Goal: Check status

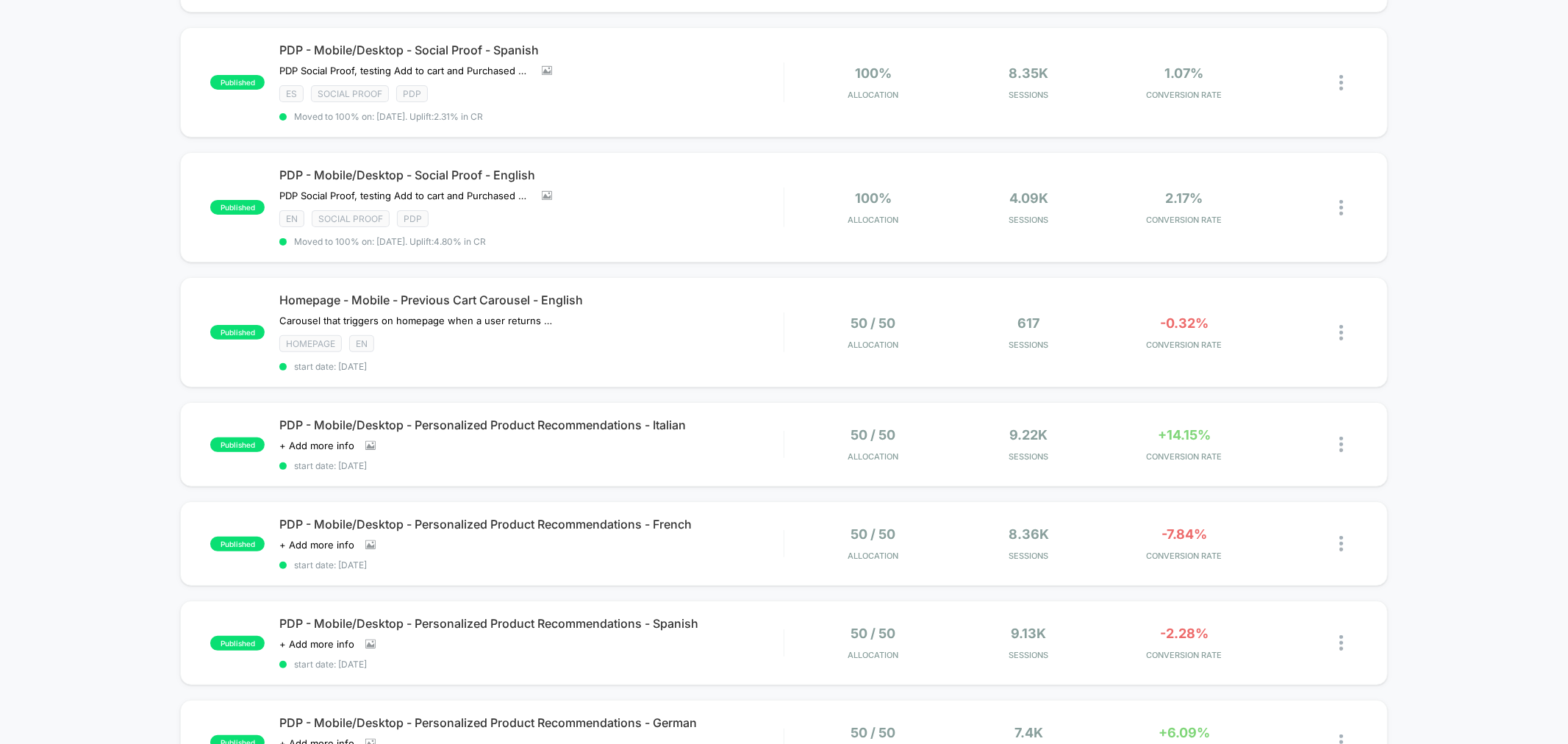
scroll to position [82, 0]
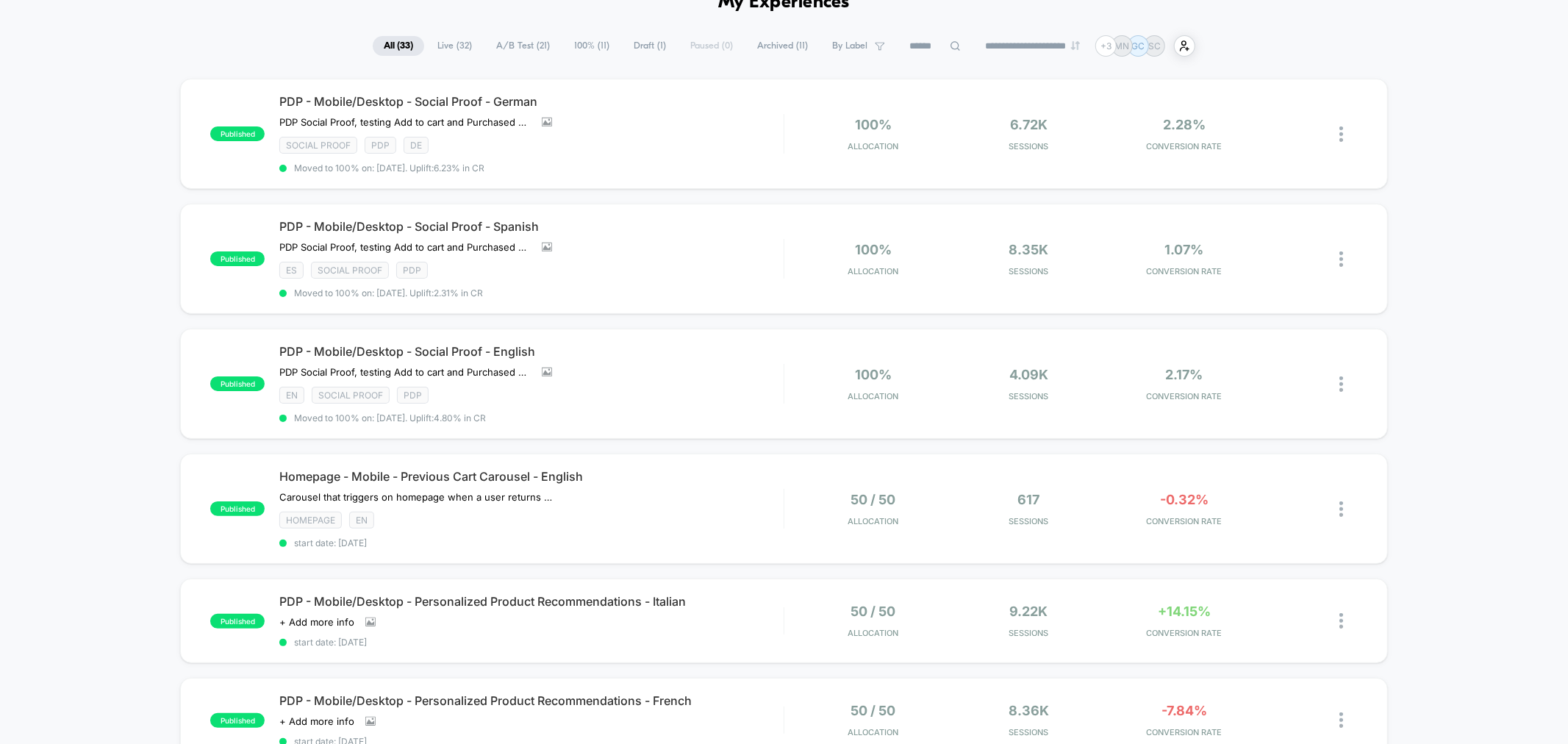
click at [516, 48] on span "A/B Test ( 21 )" at bounding box center [522, 46] width 75 height 20
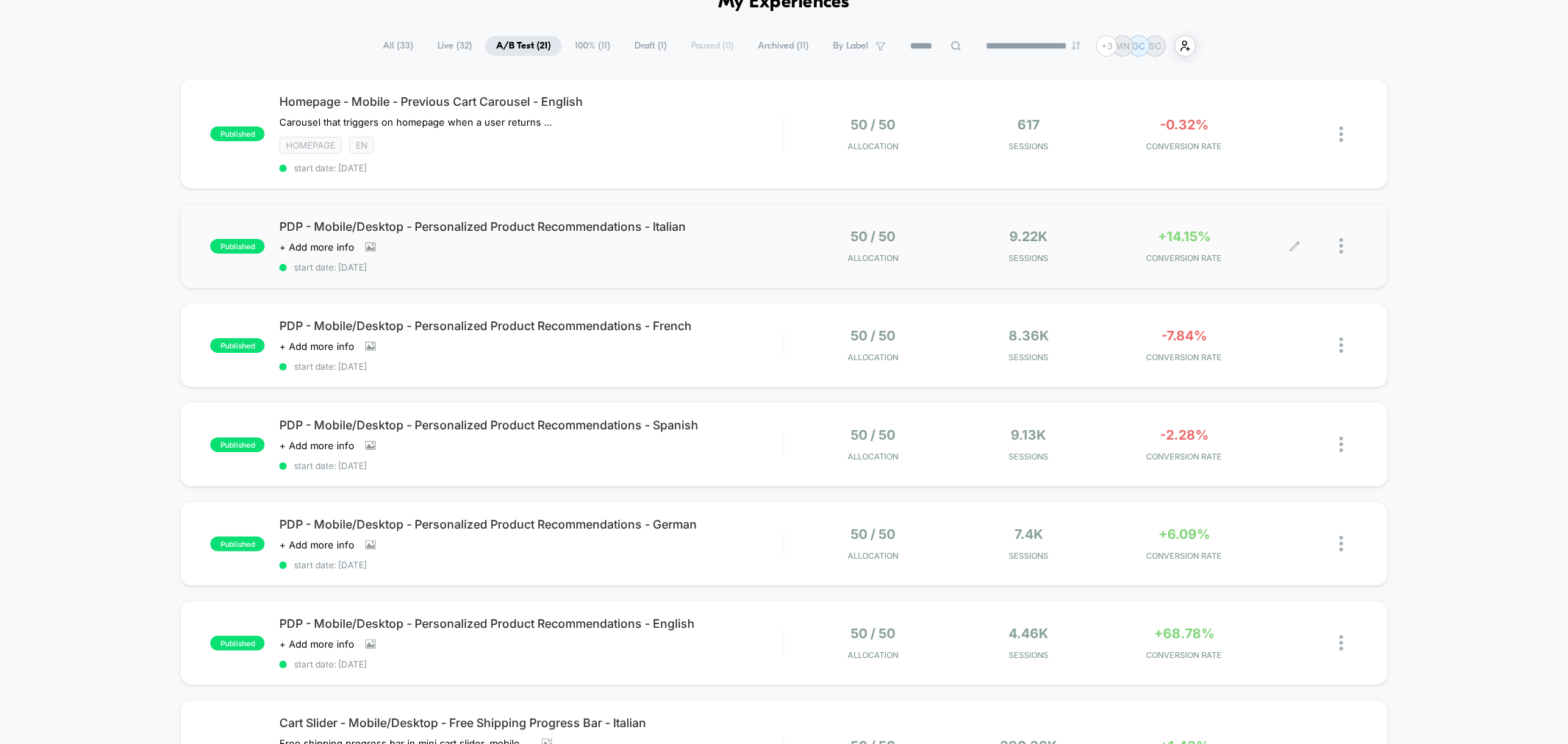
click at [1176, 246] on div "+14.15% CONVERSION RATE" at bounding box center [1184, 246] width 148 height 35
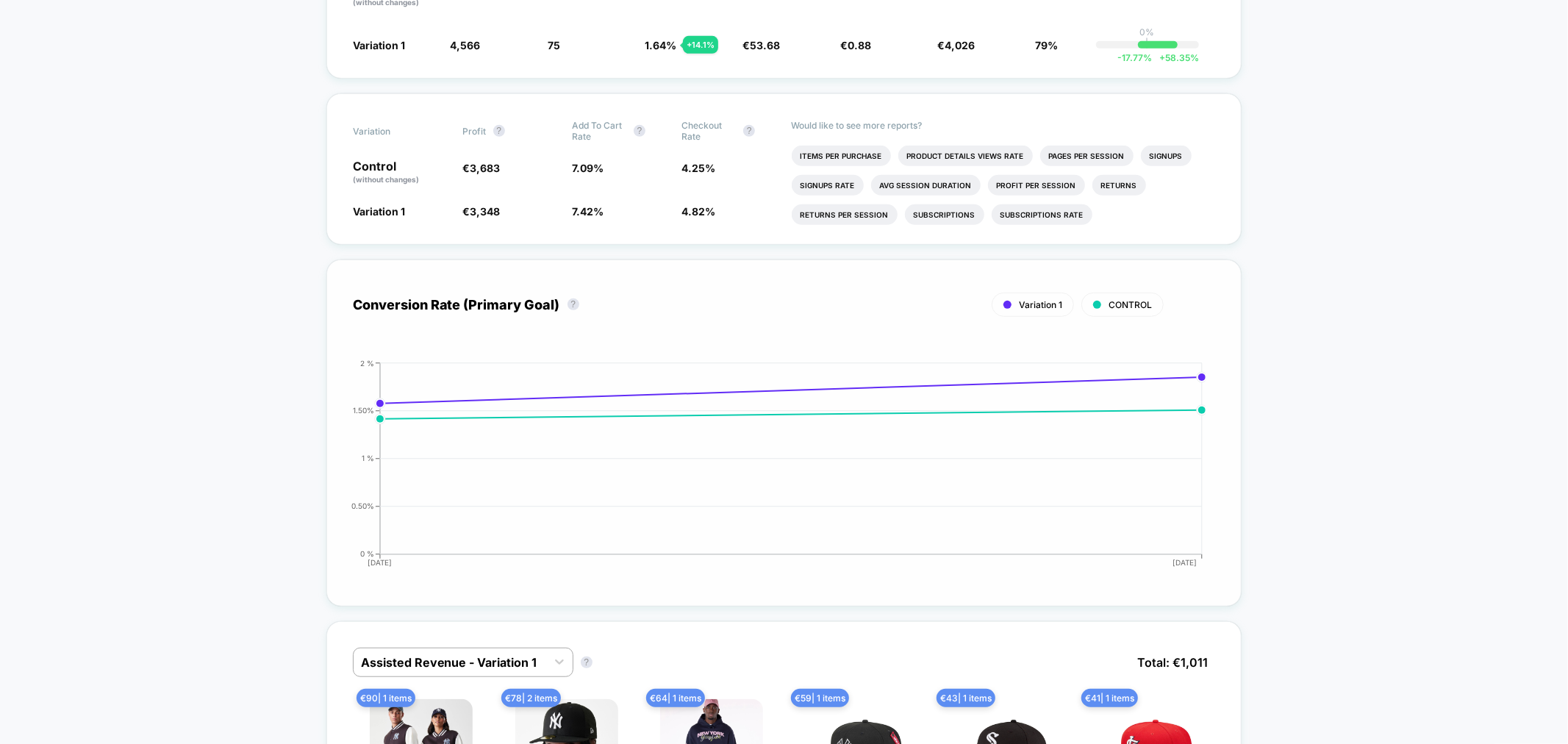
scroll to position [408, 0]
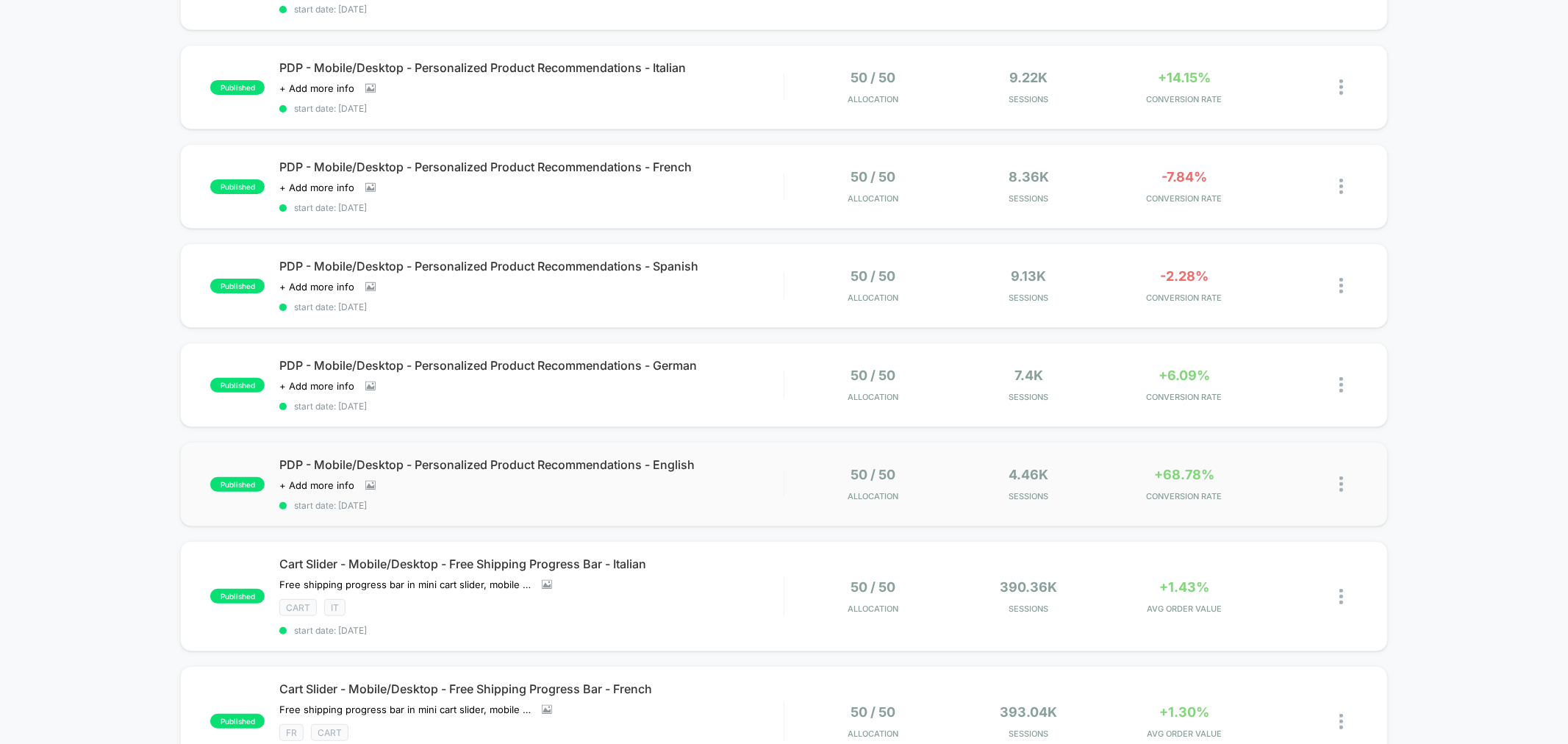
scroll to position [245, 0]
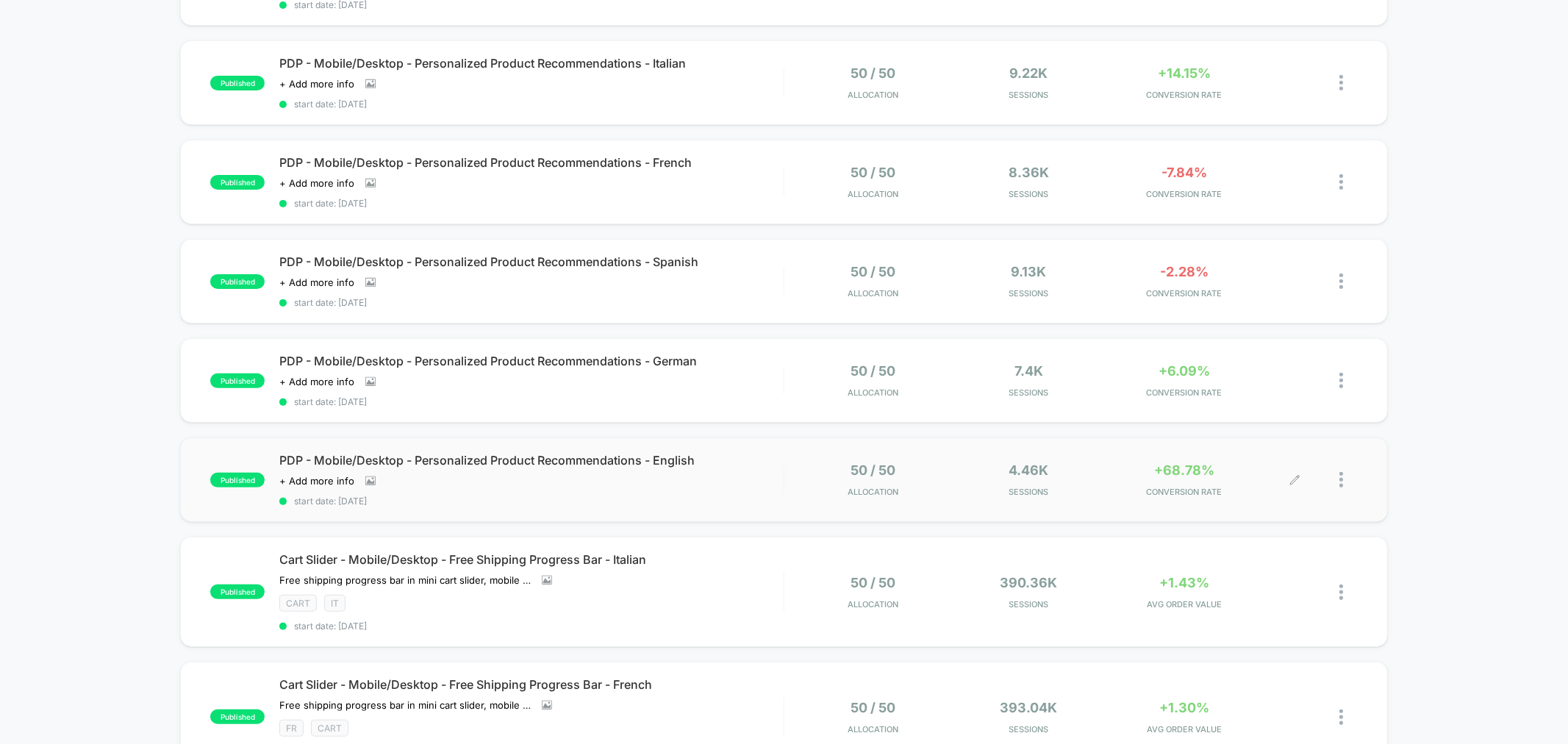
click at [1160, 463] on span "+68.78%" at bounding box center [1184, 470] width 60 height 16
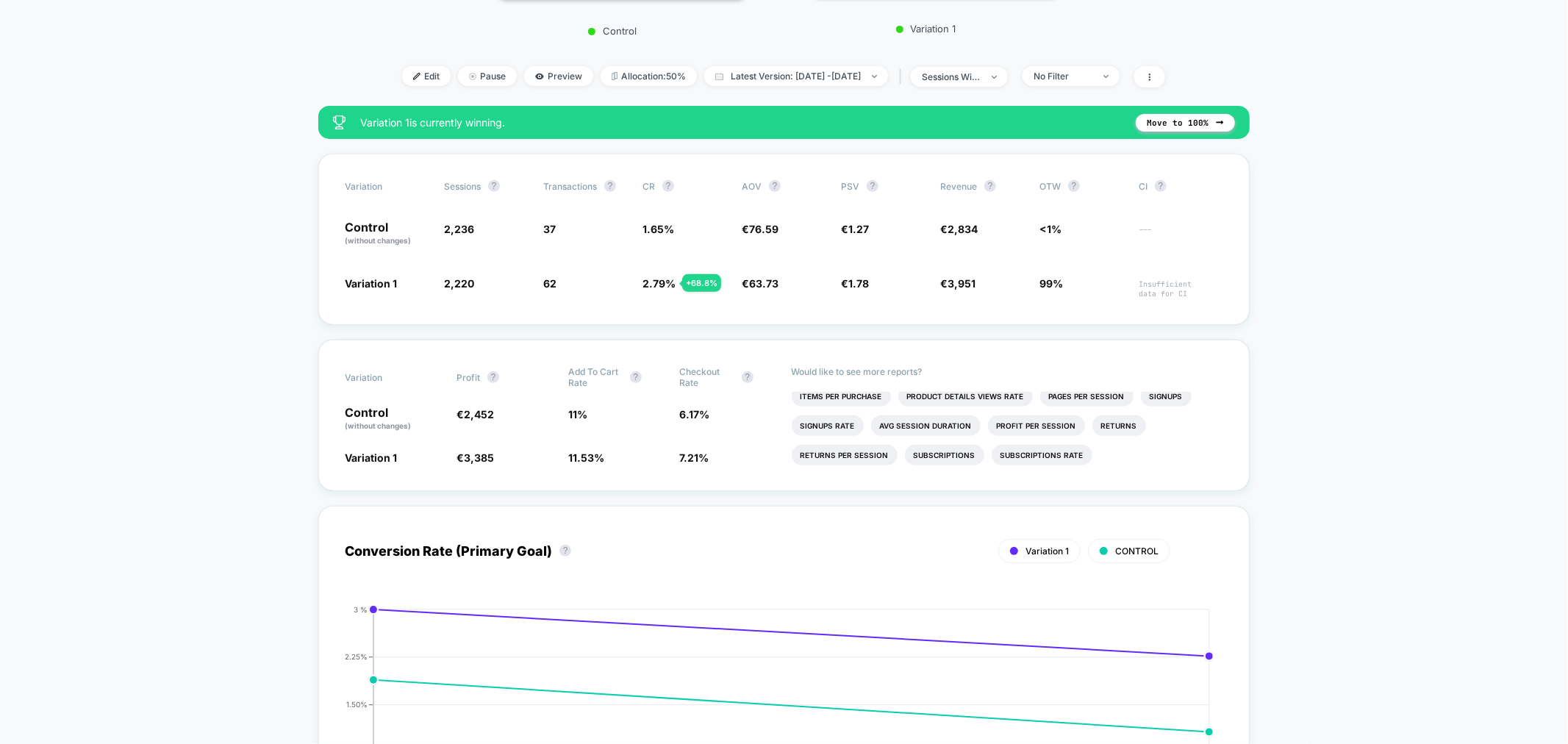
scroll to position [408, 0]
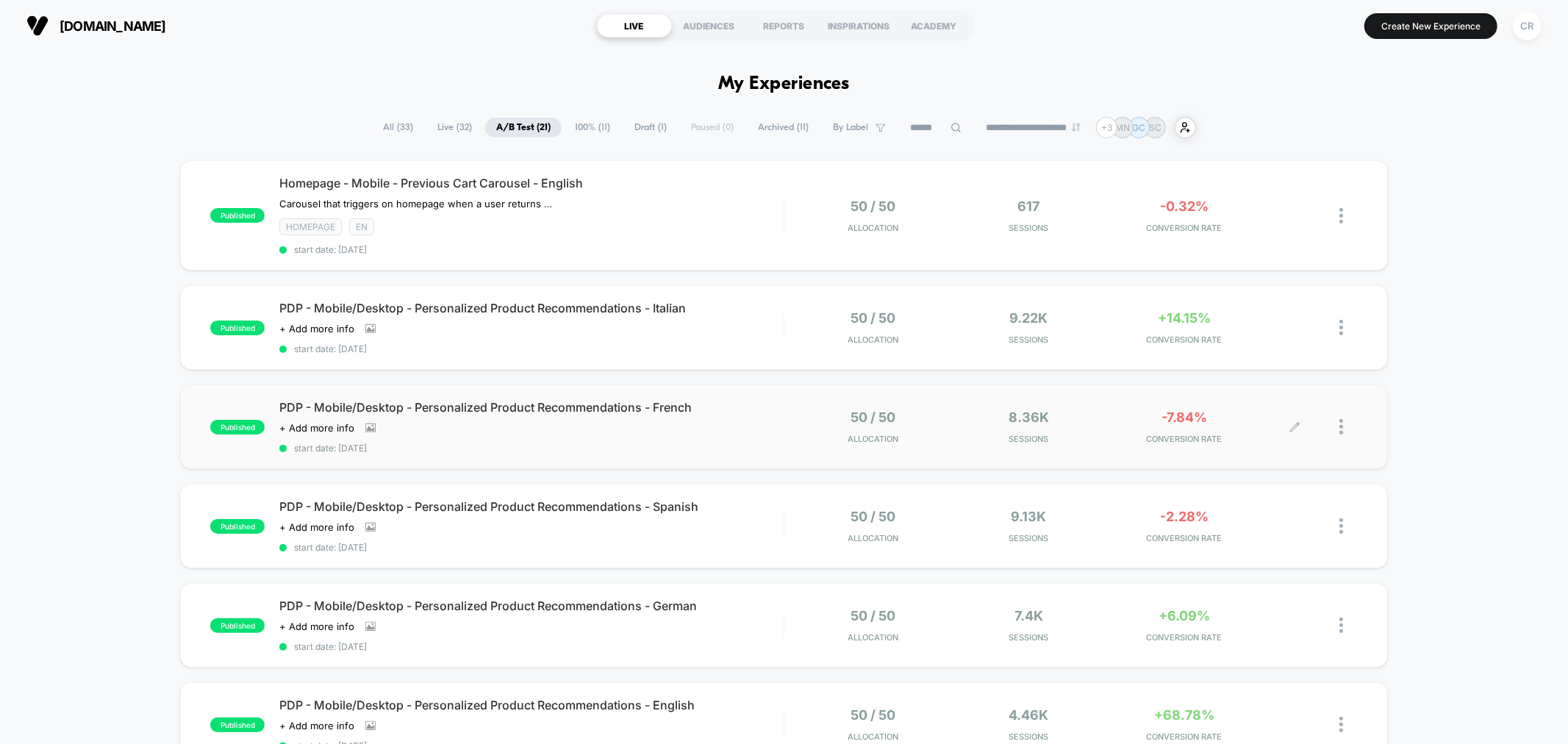
click at [1166, 411] on span "-7.84%" at bounding box center [1184, 417] width 46 height 16
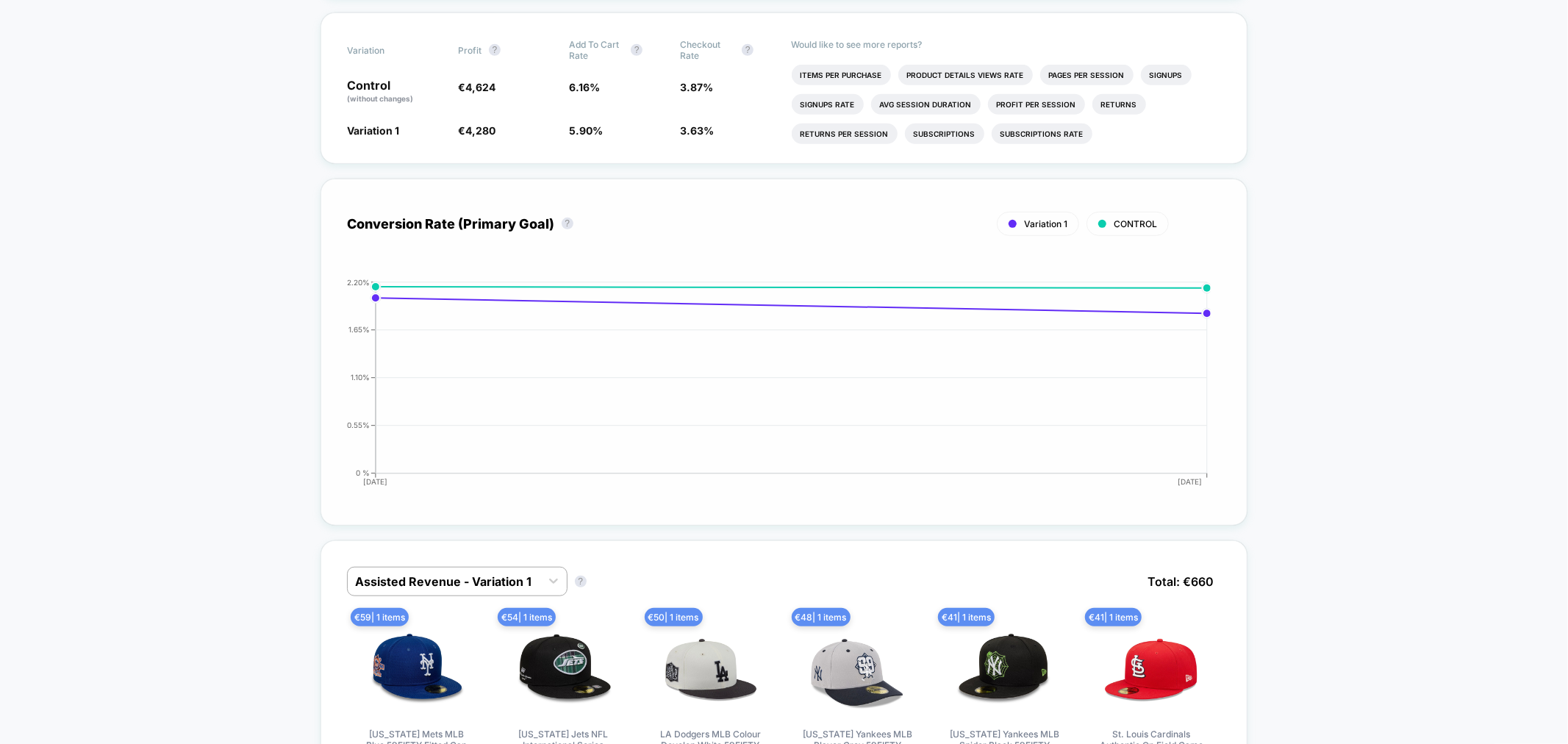
scroll to position [735, 0]
